Goal: Navigation & Orientation: Find specific page/section

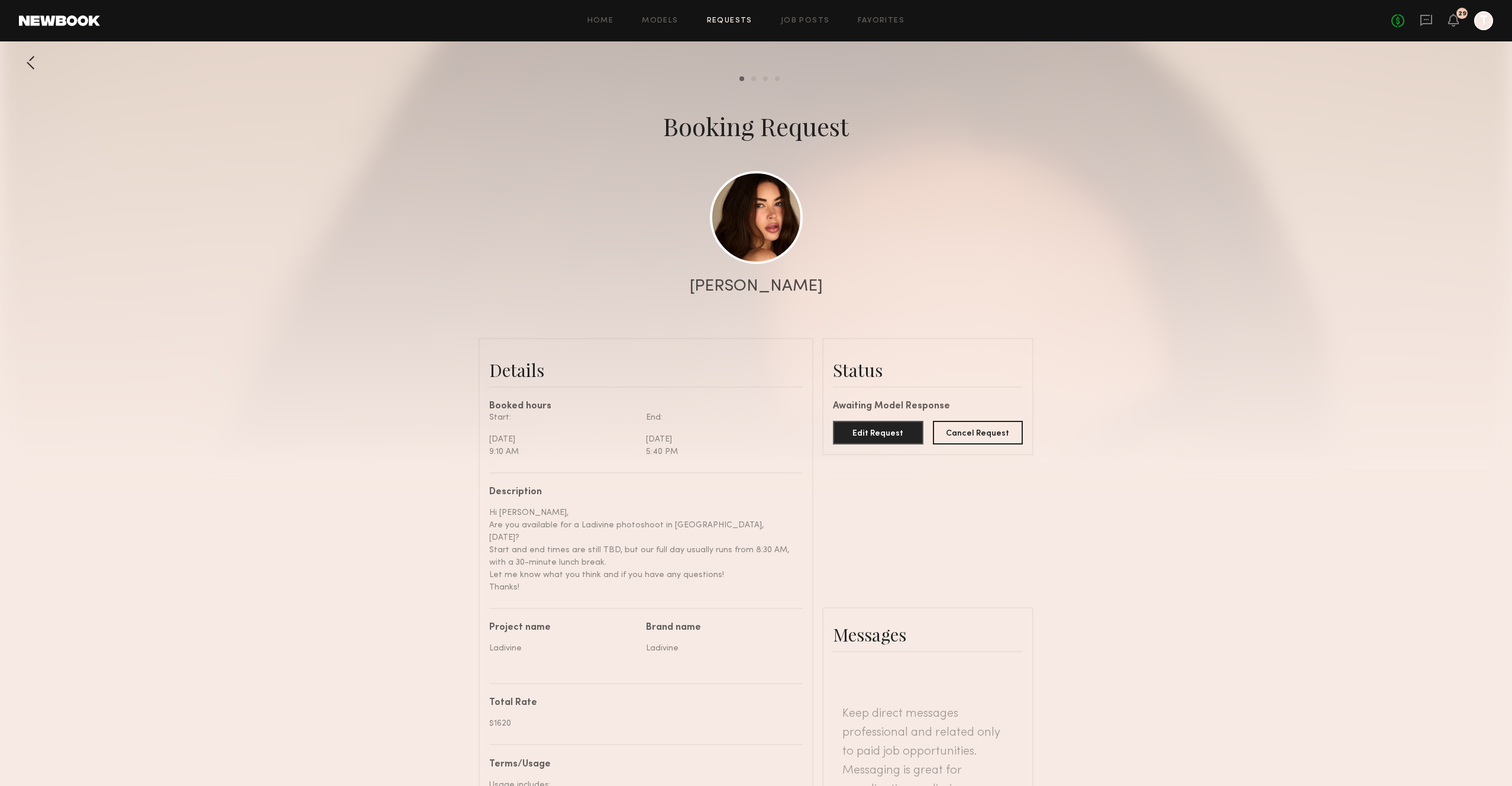
click at [893, 16] on div "Home Models Requests Job Posts Favorites Sign Out No fees up to $5,000 29 T" at bounding box center [796, 21] width 1393 height 19
click at [891, 19] on link "Favorites" at bounding box center [881, 21] width 47 height 7
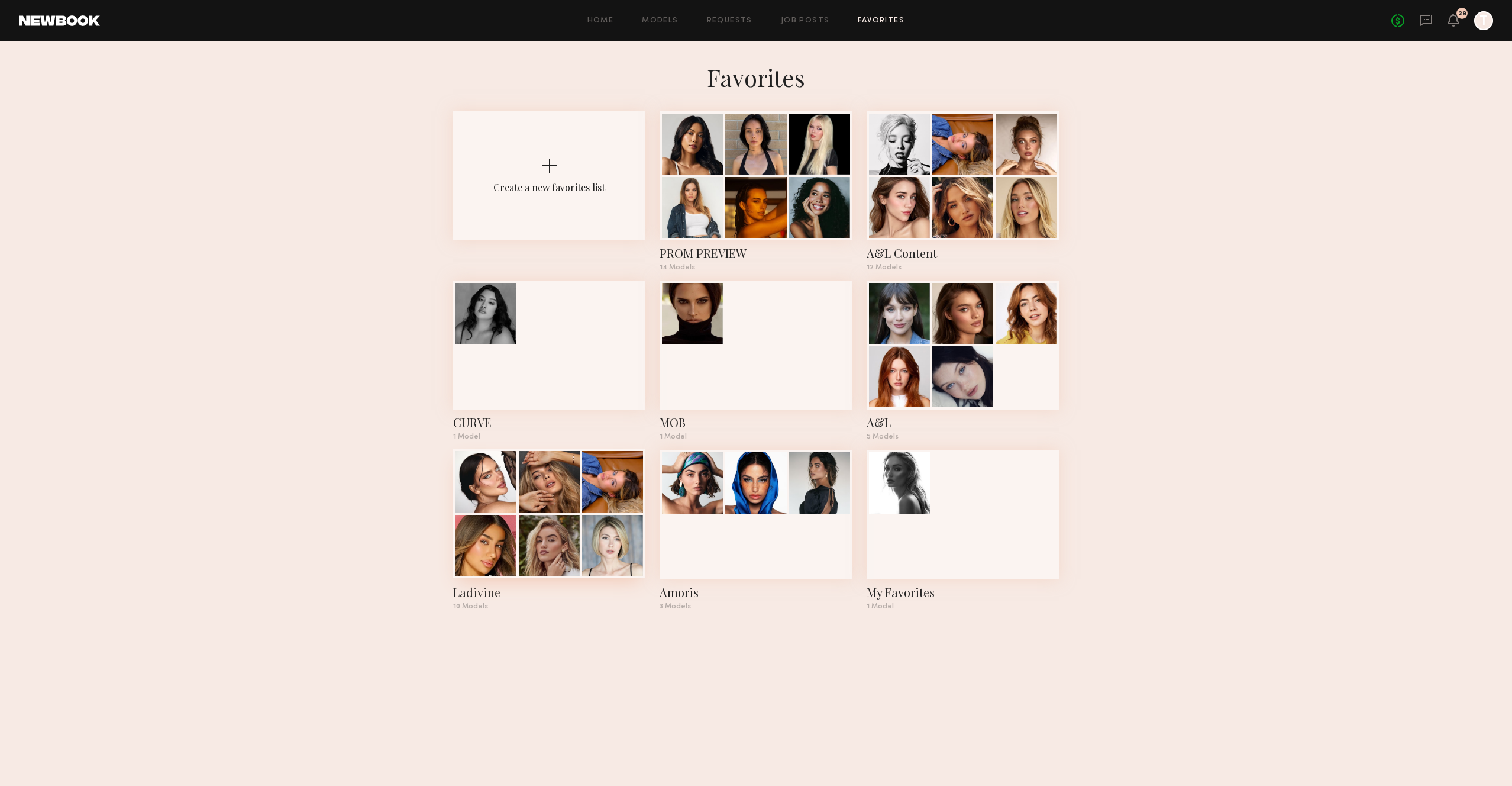
click at [560, 493] on div at bounding box center [549, 481] width 61 height 61
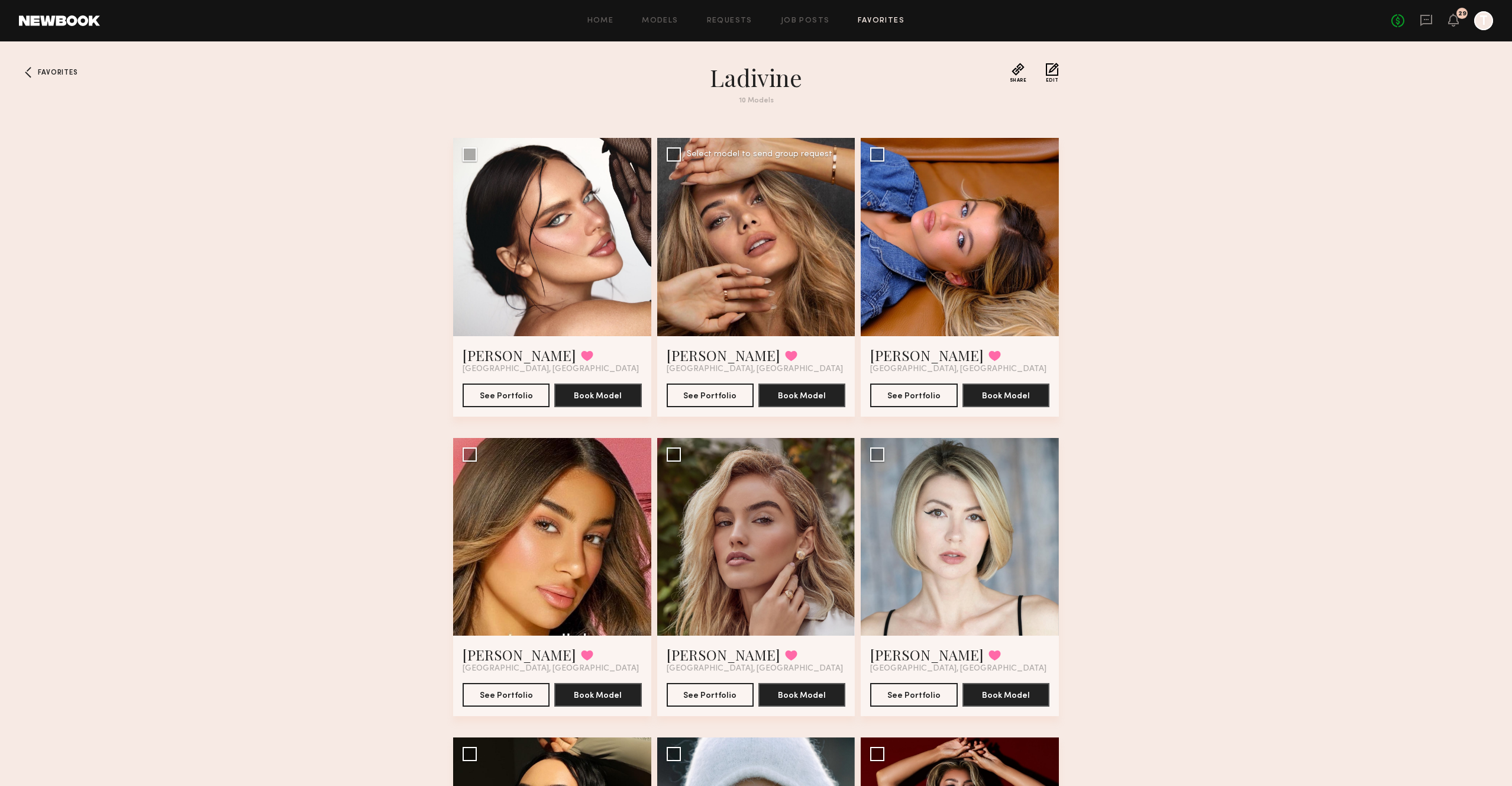
click at [757, 241] on div at bounding box center [756, 237] width 199 height 199
click at [735, 395] on button "See Portfolio" at bounding box center [710, 395] width 87 height 23
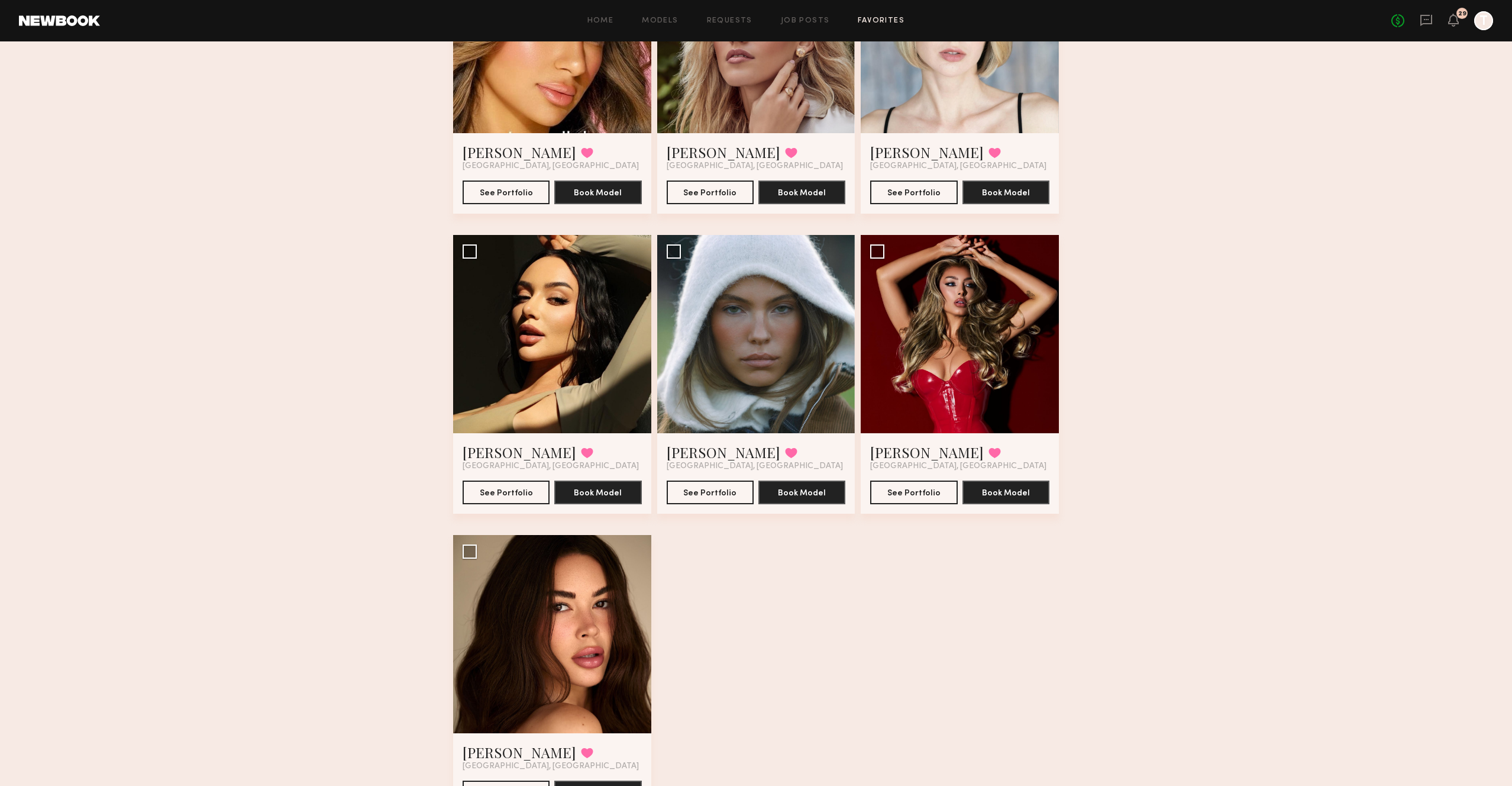
scroll to position [548, 0]
